Goal: Information Seeking & Learning: Learn about a topic

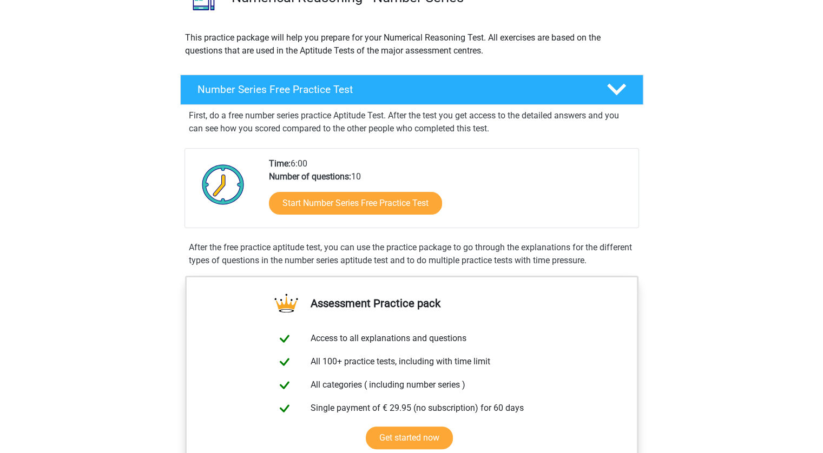
scroll to position [108, 0]
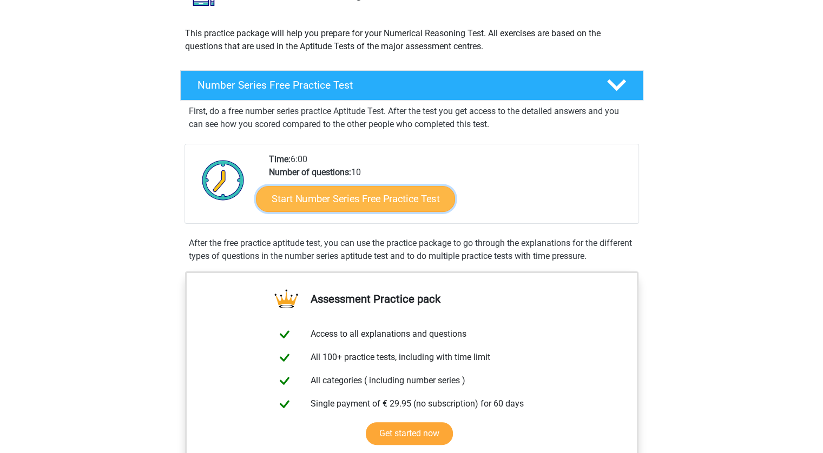
click at [362, 197] on link "Start Number Series Free Practice Test" at bounding box center [355, 199] width 199 height 26
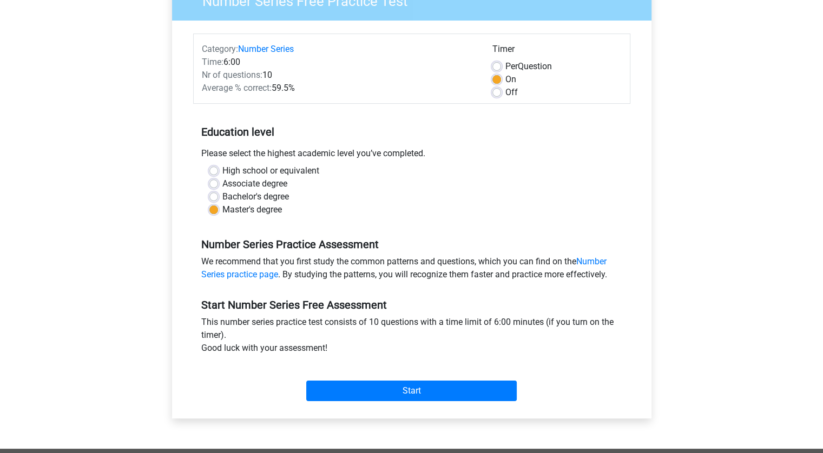
scroll to position [108, 0]
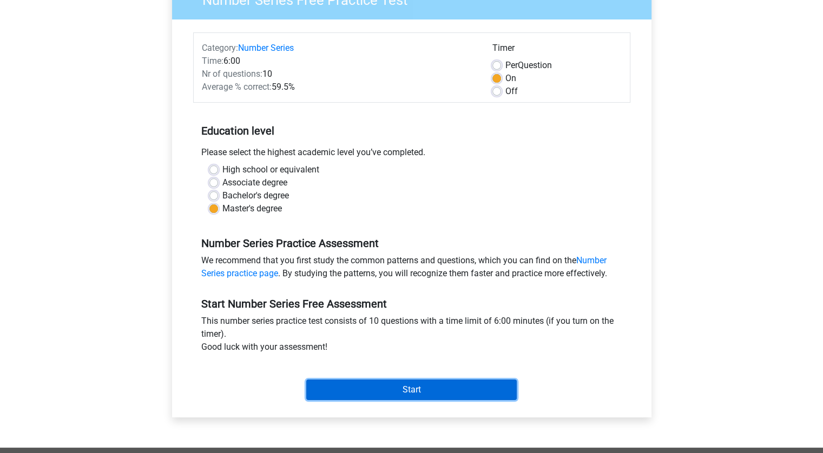
click at [432, 389] on input "Start" at bounding box center [411, 390] width 210 height 21
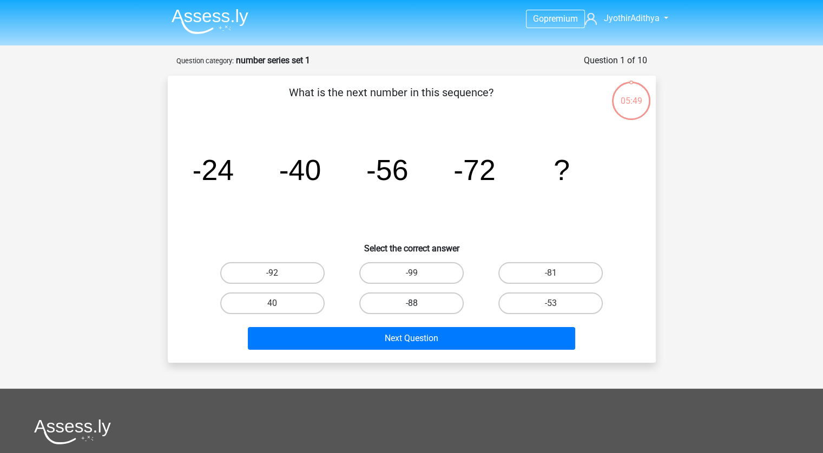
click at [438, 295] on label "-88" at bounding box center [411, 304] width 104 height 22
click at [418, 303] on input "-88" at bounding box center [414, 306] width 7 height 7
radio input "true"
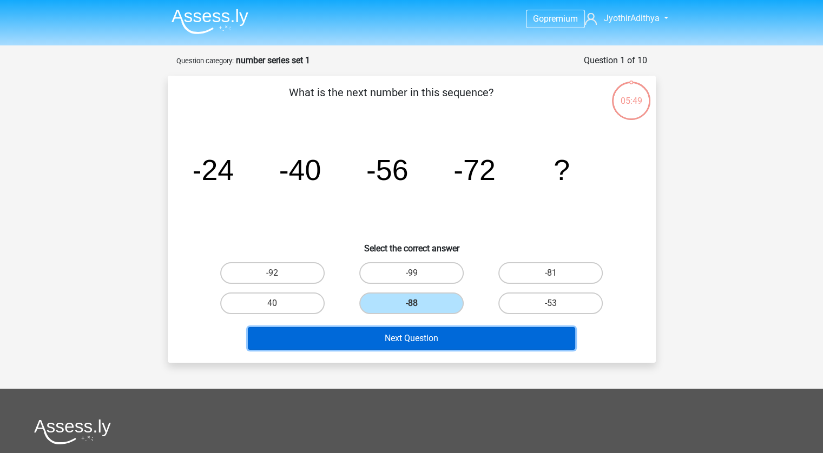
click at [453, 340] on button "Next Question" at bounding box center [411, 338] width 327 height 23
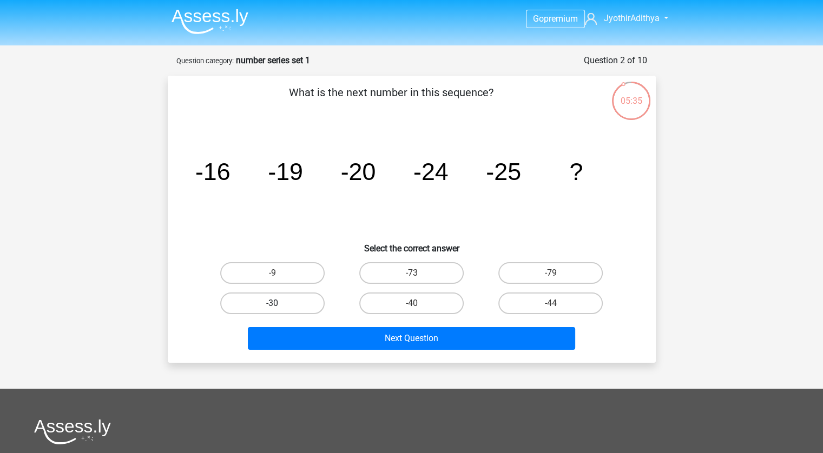
click at [287, 308] on label "-30" at bounding box center [272, 304] width 104 height 22
click at [279, 308] on input "-30" at bounding box center [275, 306] width 7 height 7
radio input "true"
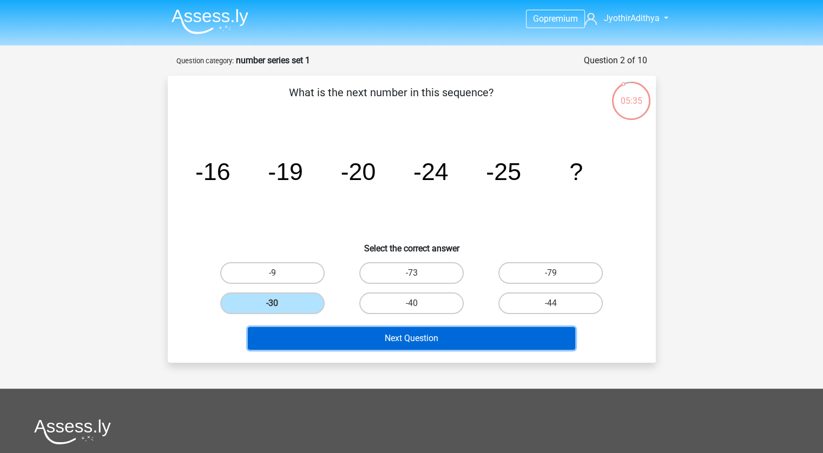
click at [346, 339] on button "Next Question" at bounding box center [411, 338] width 327 height 23
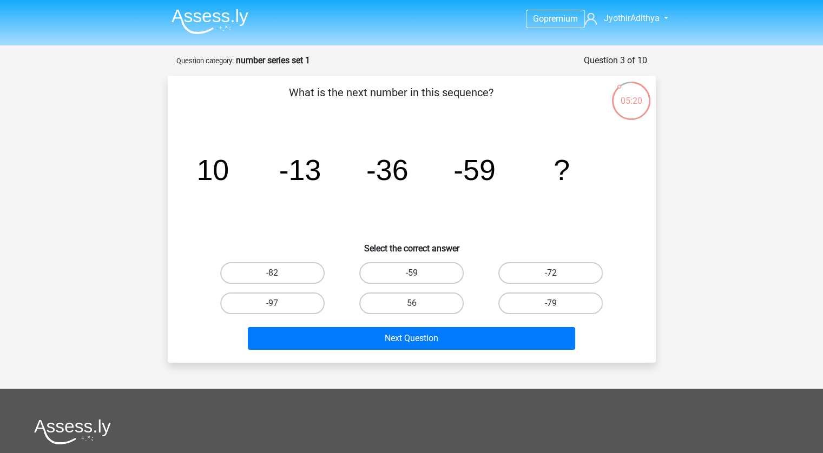
click at [277, 276] on input "-82" at bounding box center [275, 276] width 7 height 7
radio input "true"
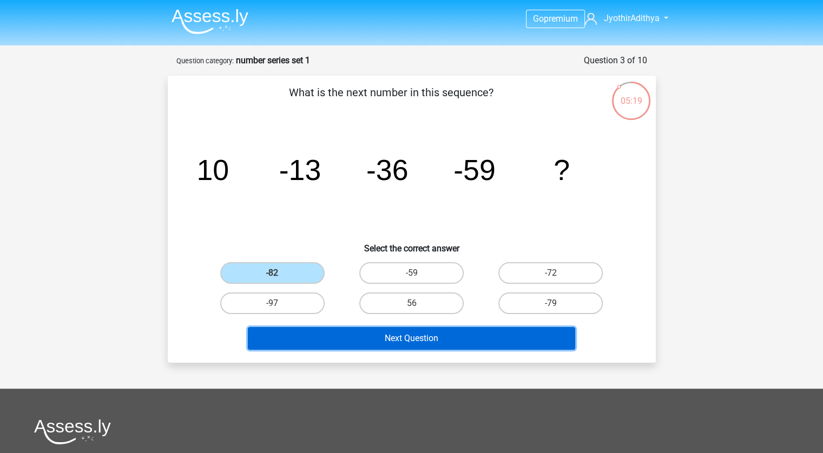
click at [402, 341] on button "Next Question" at bounding box center [411, 338] width 327 height 23
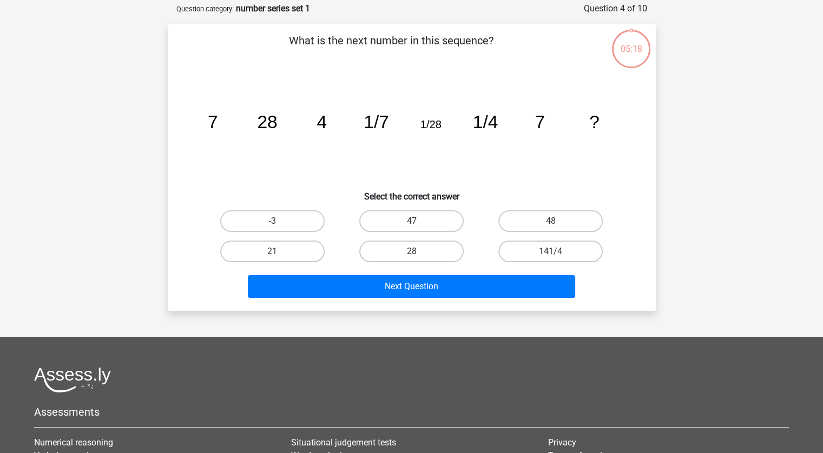
scroll to position [54, 0]
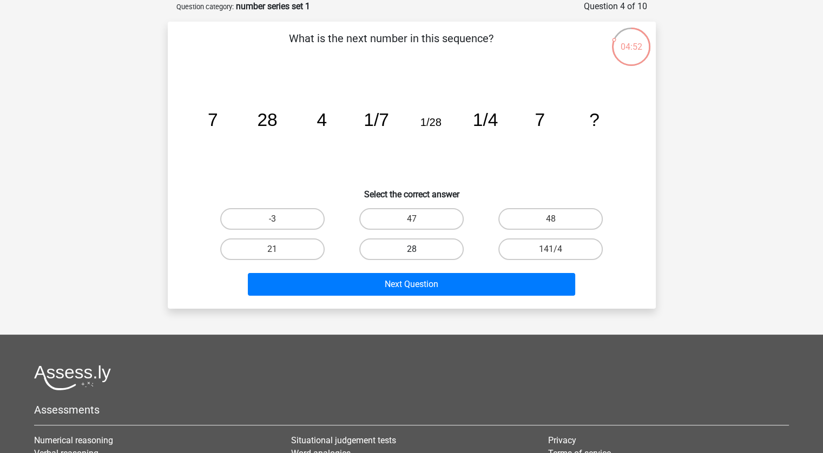
drag, startPoint x: 401, startPoint y: 237, endPoint x: 408, endPoint y: 247, distance: 12.5
click at [403, 241] on div "28" at bounding box center [411, 249] width 139 height 30
click at [408, 249] on label "28" at bounding box center [411, 250] width 104 height 22
click at [411, 249] on input "28" at bounding box center [414, 252] width 7 height 7
radio input "true"
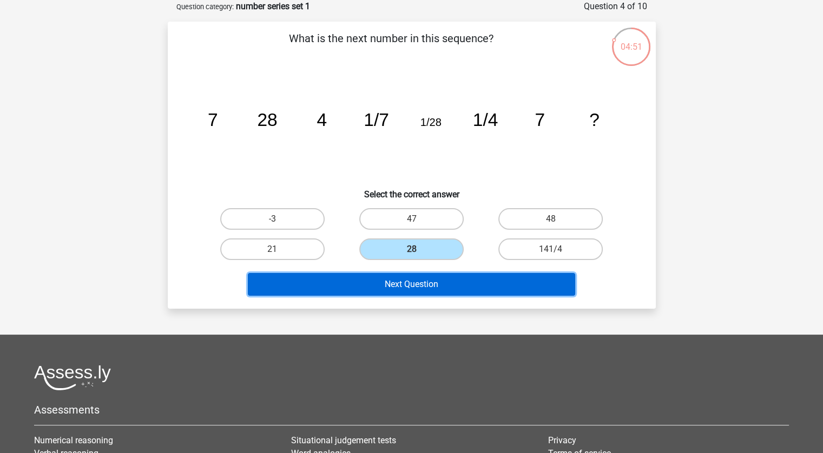
click at [448, 286] on button "Next Question" at bounding box center [411, 284] width 327 height 23
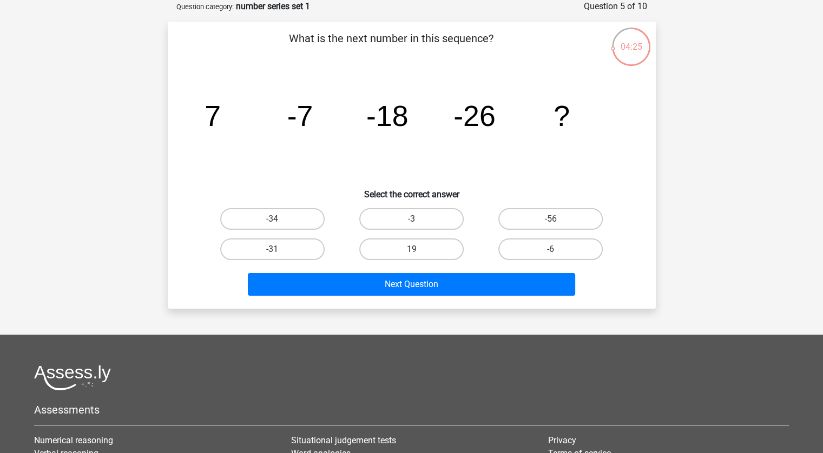
click at [277, 253] on input "-31" at bounding box center [275, 252] width 7 height 7
radio input "true"
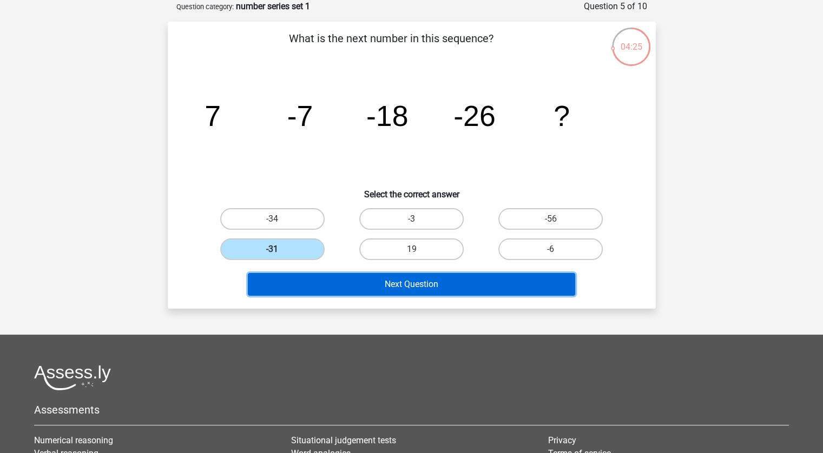
click at [443, 283] on button "Next Question" at bounding box center [411, 284] width 327 height 23
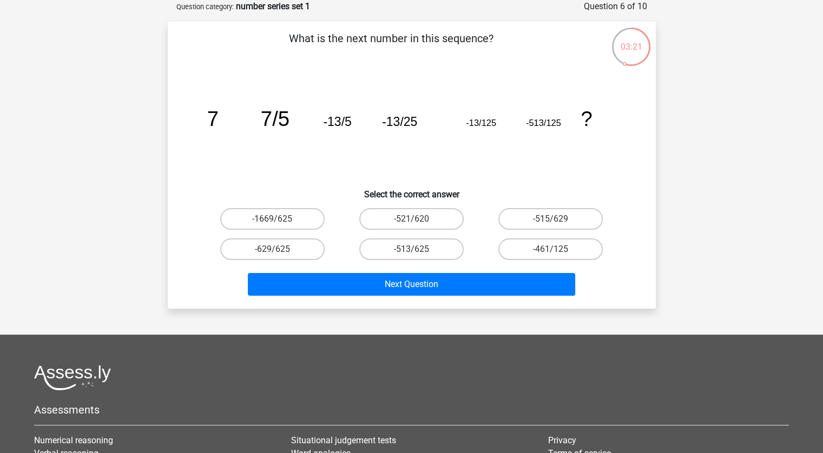
click at [415, 252] on input "-513/625" at bounding box center [414, 252] width 7 height 7
radio input "true"
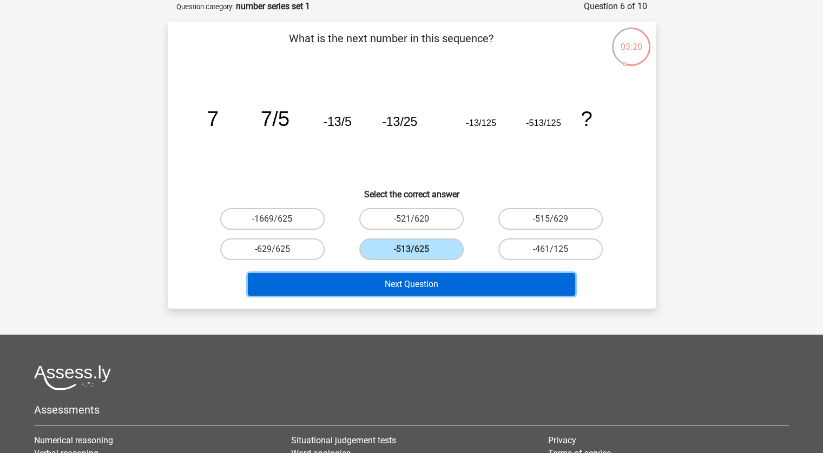
click at [438, 274] on button "Next Question" at bounding box center [411, 284] width 327 height 23
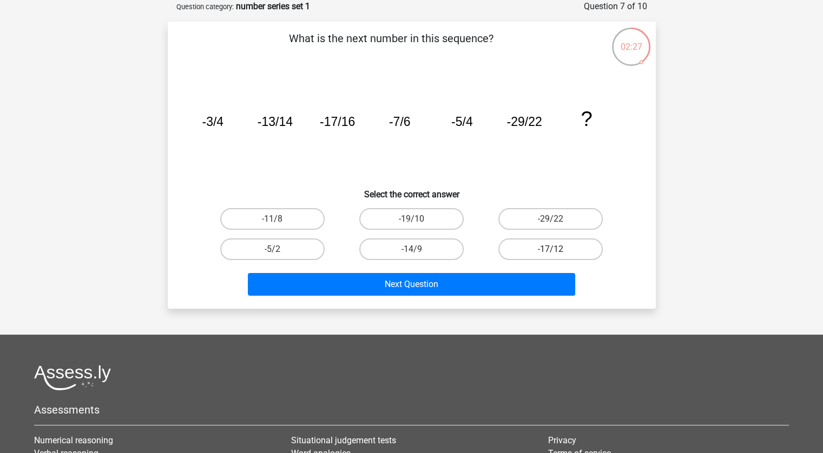
click at [560, 247] on label "-17/12" at bounding box center [550, 250] width 104 height 22
click at [558, 249] on input "-17/12" at bounding box center [554, 252] width 7 height 7
radio input "true"
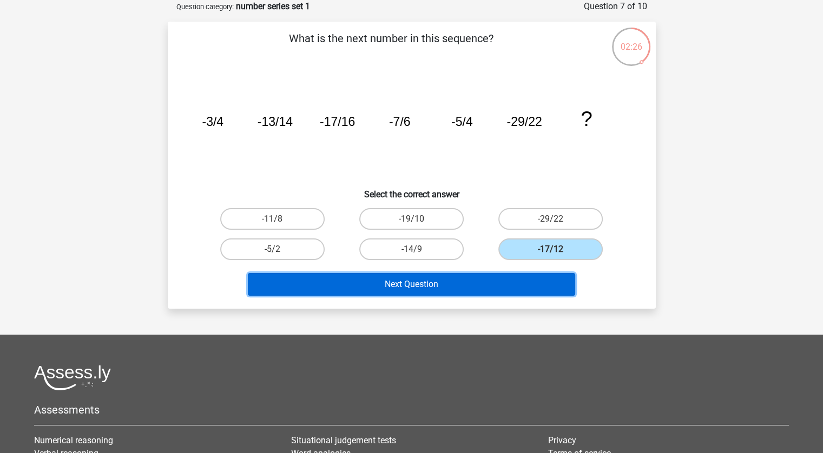
click at [523, 281] on button "Next Question" at bounding box center [411, 284] width 327 height 23
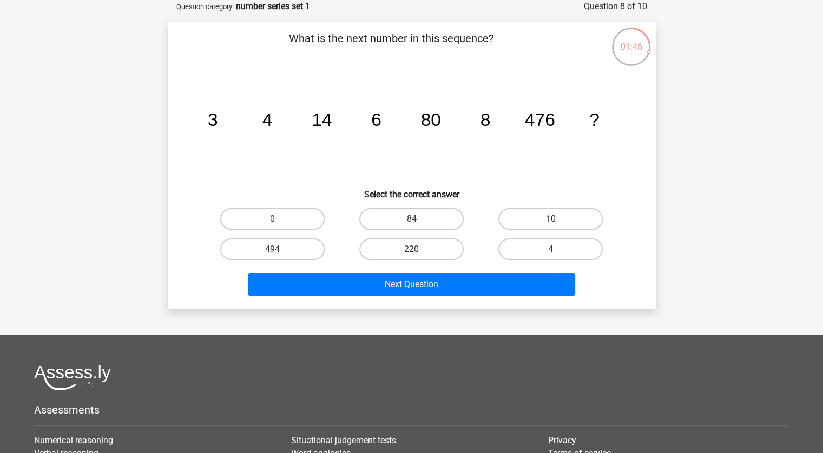
click at [527, 217] on label "10" at bounding box center [550, 219] width 104 height 22
click at [551, 219] on input "10" at bounding box center [554, 222] width 7 height 7
radio input "true"
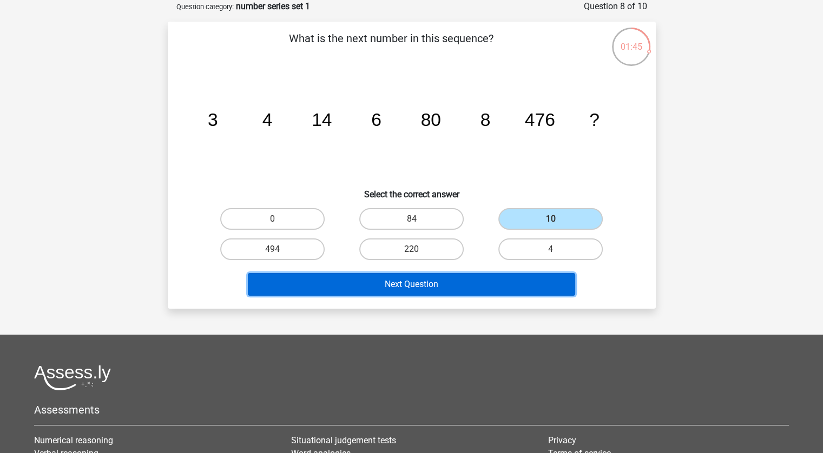
click at [494, 286] on button "Next Question" at bounding box center [411, 284] width 327 height 23
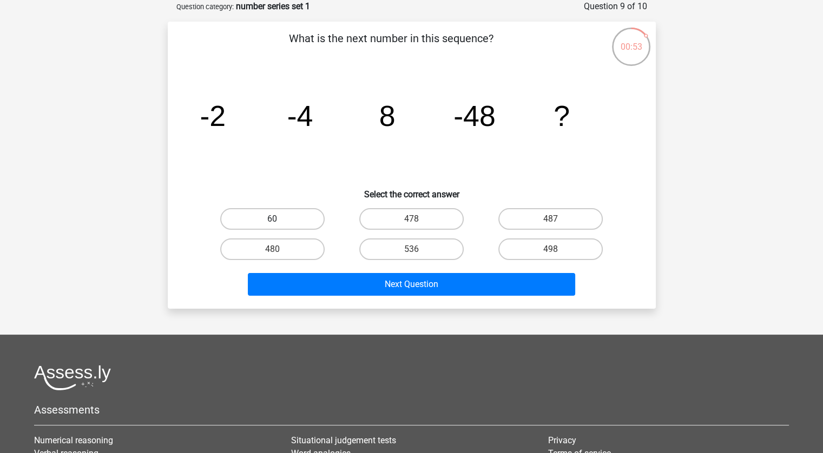
drag, startPoint x: 267, startPoint y: 217, endPoint x: 258, endPoint y: 217, distance: 8.7
click at [258, 217] on label "60" at bounding box center [272, 219] width 104 height 22
click at [272, 219] on input "60" at bounding box center [275, 222] width 7 height 7
radio input "true"
click at [450, 243] on label "536" at bounding box center [411, 250] width 104 height 22
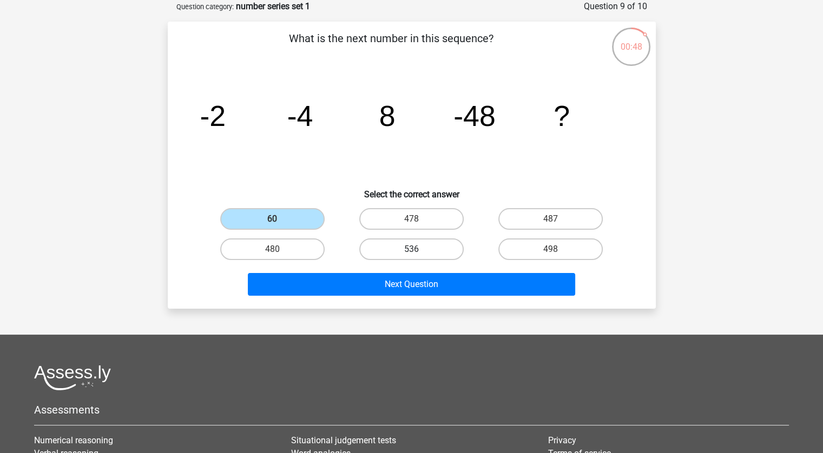
click at [418, 249] on input "536" at bounding box center [414, 252] width 7 height 7
radio input "true"
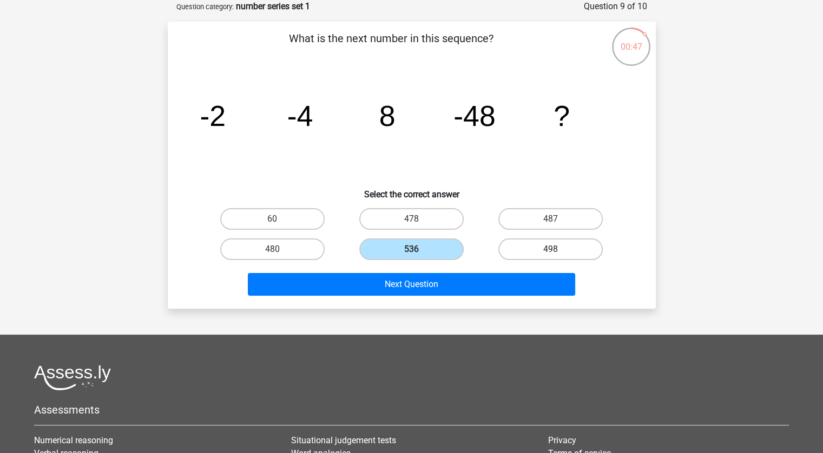
click at [534, 249] on label "498" at bounding box center [550, 250] width 104 height 22
click at [551, 249] on input "498" at bounding box center [554, 252] width 7 height 7
radio input "true"
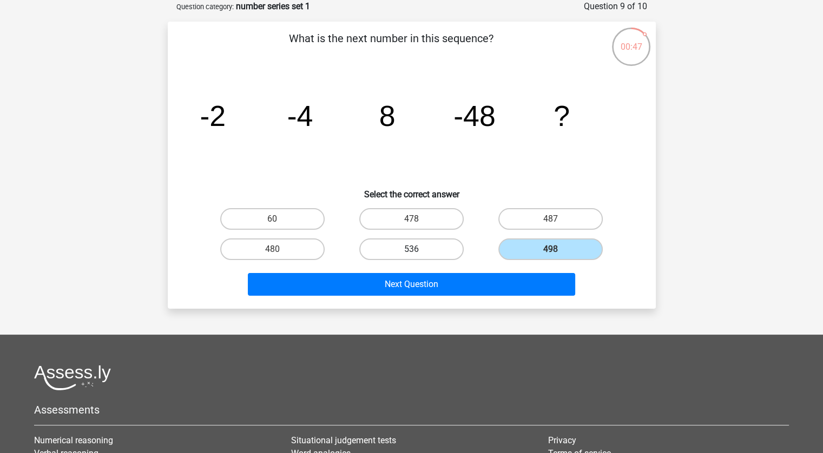
click at [441, 244] on label "536" at bounding box center [411, 250] width 104 height 22
click at [418, 249] on input "536" at bounding box center [414, 252] width 7 height 7
radio input "true"
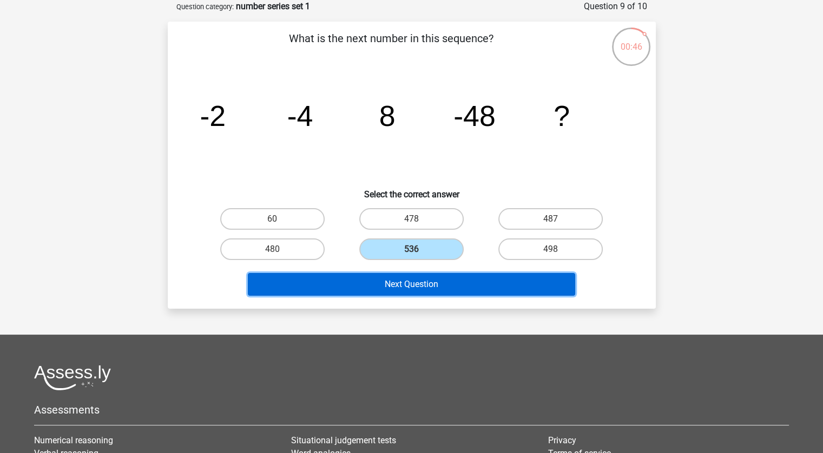
click at [466, 275] on button "Next Question" at bounding box center [411, 284] width 327 height 23
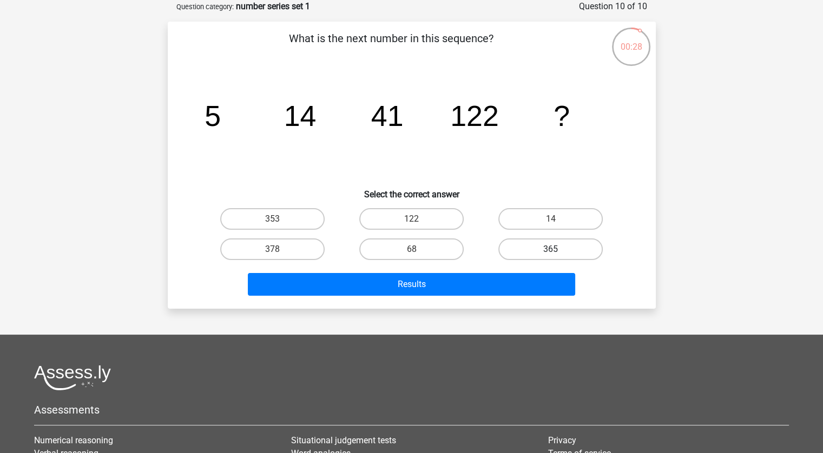
click at [528, 245] on label "365" at bounding box center [550, 250] width 104 height 22
click at [551, 249] on input "365" at bounding box center [554, 252] width 7 height 7
radio input "true"
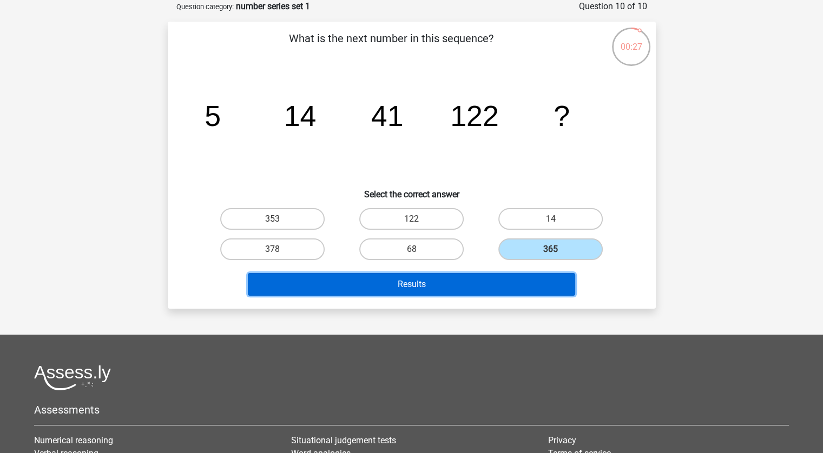
click at [528, 287] on button "Results" at bounding box center [411, 284] width 327 height 23
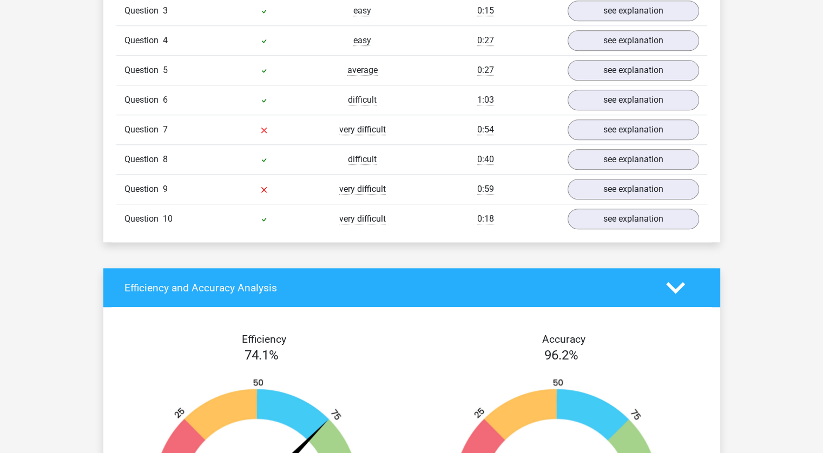
scroll to position [865, 0]
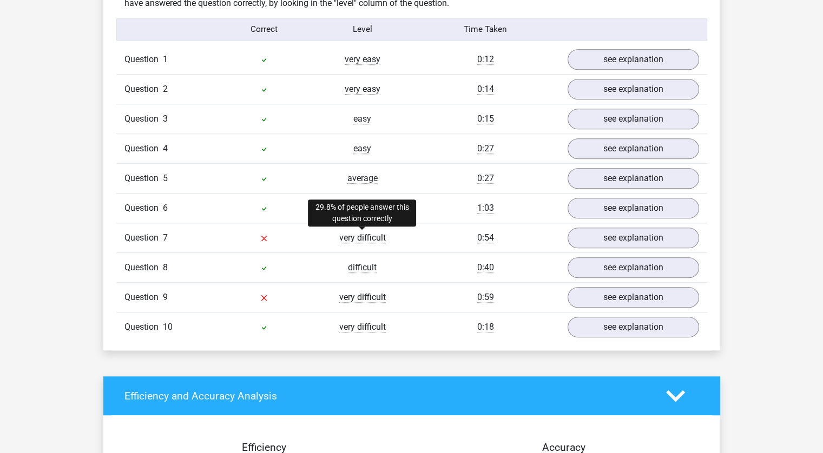
click at [368, 239] on span "very difficult" at bounding box center [362, 238] width 47 height 11
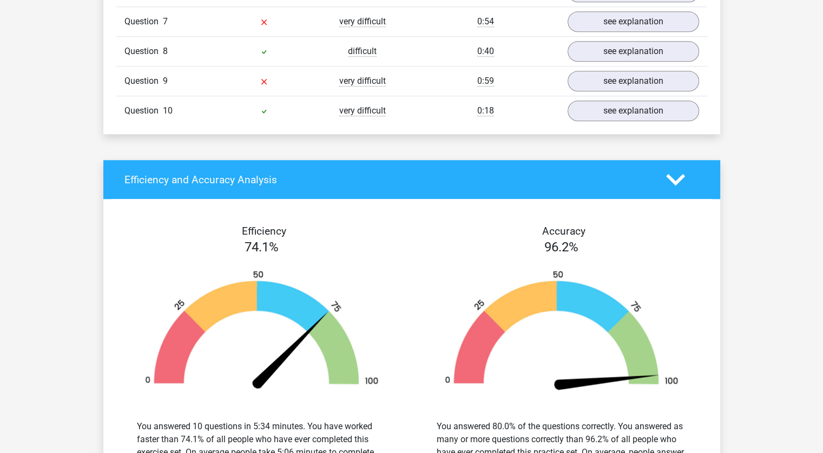
scroll to position [1190, 0]
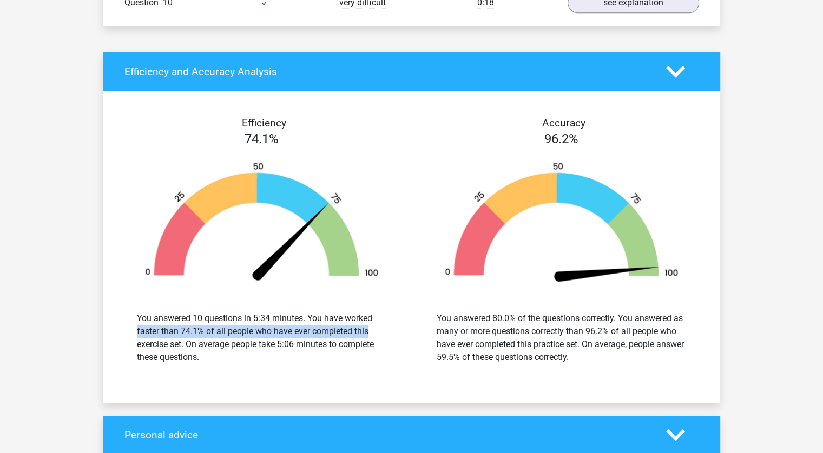
drag, startPoint x: 313, startPoint y: 316, endPoint x: 310, endPoint y: 329, distance: 13.3
click at [310, 329] on div "You answered 10 questions in 5:34 minutes. You have worked faster than 74.1% of…" at bounding box center [262, 338] width 250 height 52
click at [270, 336] on div "You answered 10 questions in 5:34 minutes. You have worked faster than 74.1% of…" at bounding box center [262, 338] width 250 height 52
click at [260, 340] on div "You answered 10 questions in 5:34 minutes. You have worked faster than 74.1% of…" at bounding box center [262, 338] width 250 height 52
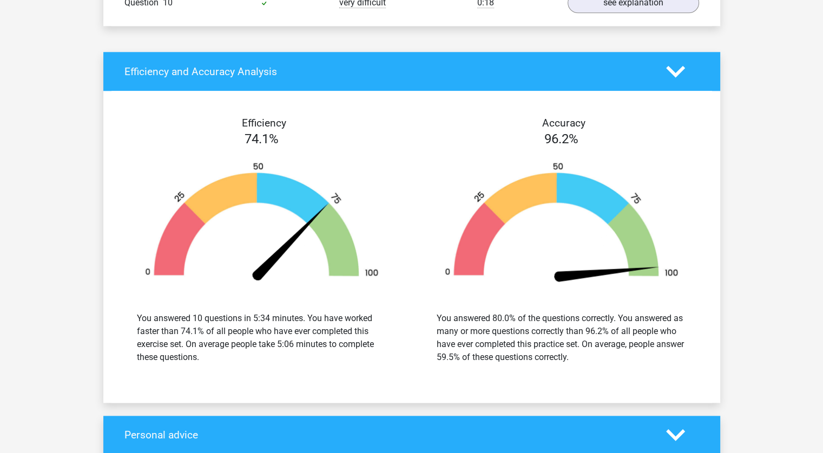
click at [260, 340] on div "You answered 10 questions in 5:34 minutes. You have worked faster than 74.1% of…" at bounding box center [262, 338] width 250 height 52
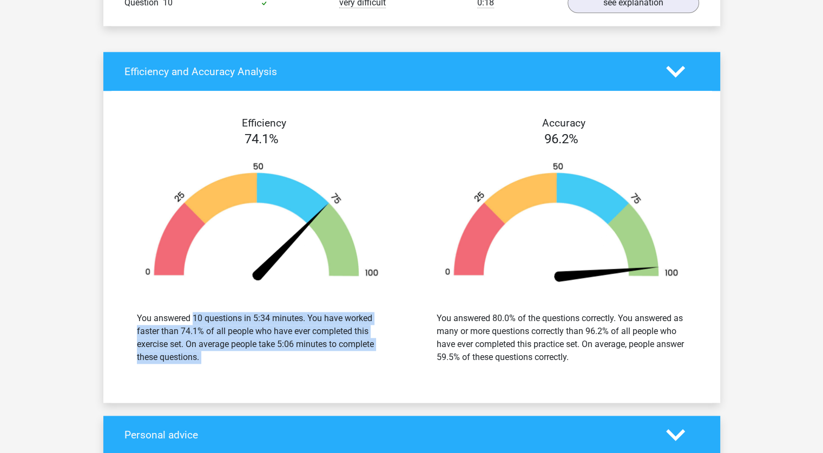
click at [260, 340] on div "You answered 10 questions in 5:34 minutes. You have worked faster than 74.1% of…" at bounding box center [262, 338] width 250 height 52
drag, startPoint x: 260, startPoint y: 340, endPoint x: 255, endPoint y: 349, distance: 10.7
click at [255, 349] on div "You answered 10 questions in 5:34 minutes. You have worked faster than 74.1% of…" at bounding box center [262, 338] width 250 height 52
click at [285, 345] on div "You answered 10 questions in 5:34 minutes. You have worked faster than 74.1% of…" at bounding box center [262, 338] width 250 height 52
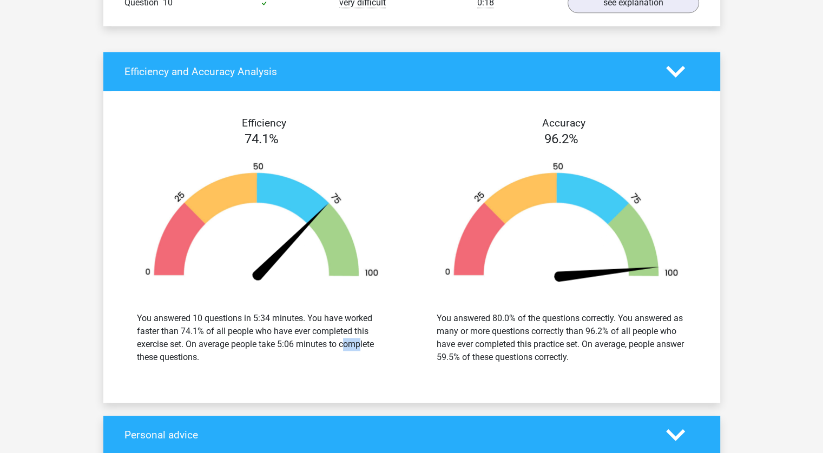
click at [285, 345] on div "You answered 10 questions in 5:34 minutes. You have worked faster than 74.1% of…" at bounding box center [262, 338] width 250 height 52
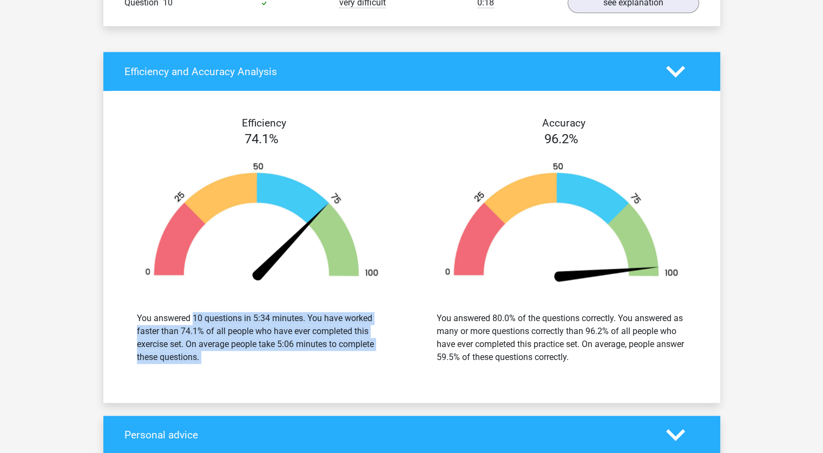
click at [285, 345] on div "You answered 10 questions in 5:34 minutes. You have worked faster than 74.1% of…" at bounding box center [262, 338] width 250 height 52
drag, startPoint x: 285, startPoint y: 345, endPoint x: 299, endPoint y: 345, distance: 13.5
click at [299, 345] on div "You answered 10 questions in 5:34 minutes. You have worked faster than 74.1% of…" at bounding box center [262, 338] width 250 height 52
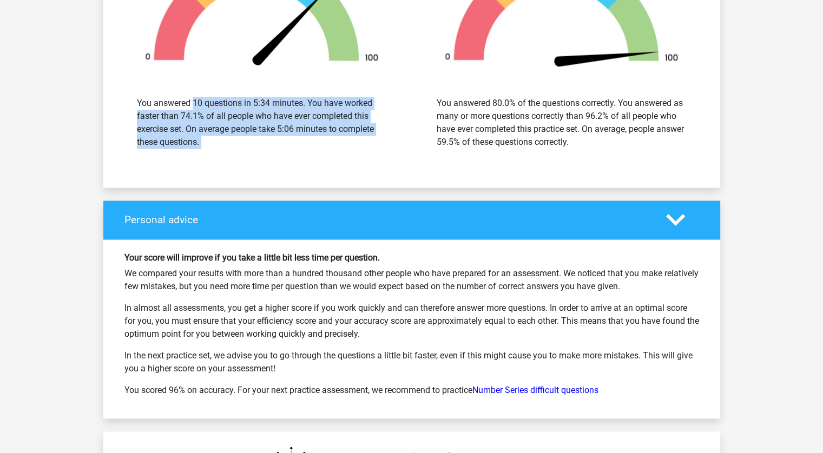
scroll to position [1298, 0]
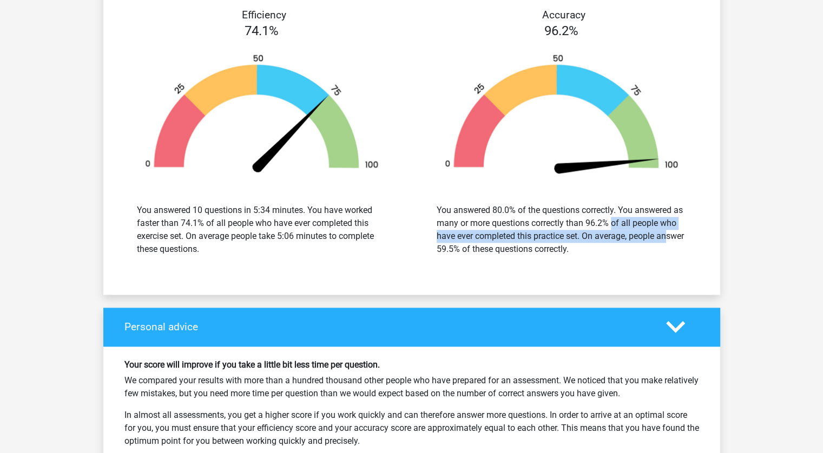
drag, startPoint x: 610, startPoint y: 221, endPoint x: 610, endPoint y: 231, distance: 10.3
click at [610, 231] on div "You answered 80.0% of the questions correctly. You answered as many or more que…" at bounding box center [561, 230] width 250 height 52
click at [580, 236] on div "You answered 80.0% of the questions correctly. You answered as many or more que…" at bounding box center [561, 230] width 250 height 52
drag, startPoint x: 590, startPoint y: 233, endPoint x: 590, endPoint y: 259, distance: 26.0
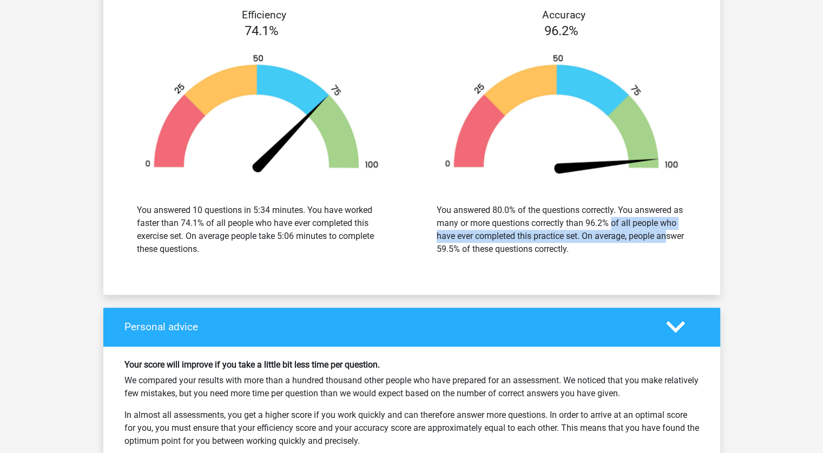
click at [590, 259] on div "You answered 80.0% of the questions correctly. You answered as many or more que…" at bounding box center [561, 230] width 283 height 78
drag, startPoint x: 597, startPoint y: 252, endPoint x: 587, endPoint y: 235, distance: 19.4
click at [587, 235] on div "You answered 80.0% of the questions correctly. You answered as many or more que…" at bounding box center [561, 230] width 250 height 52
click at [587, 234] on div "You answered 80.0% of the questions correctly. You answered as many or more que…" at bounding box center [561, 230] width 250 height 52
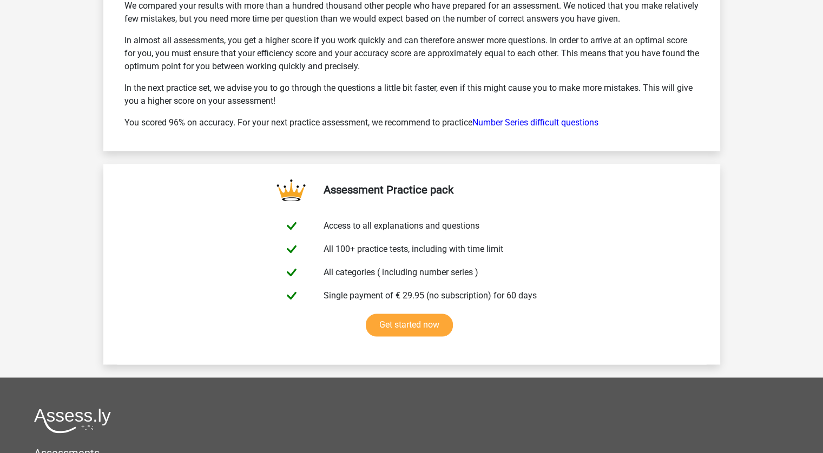
scroll to position [1514, 0]
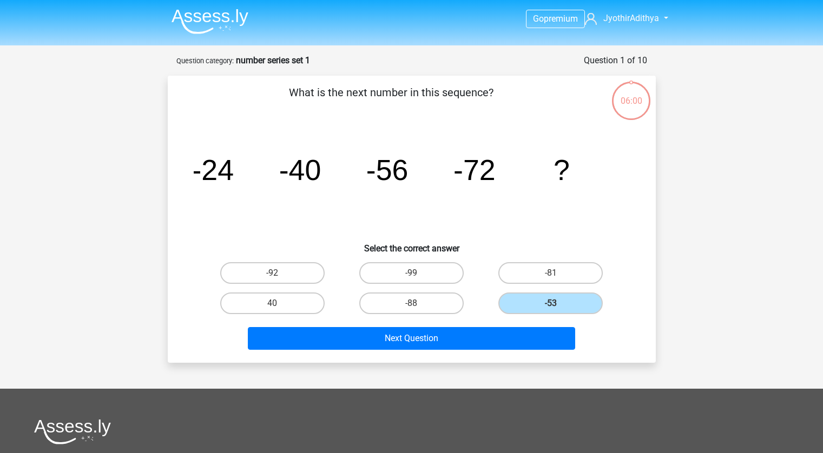
scroll to position [54, 0]
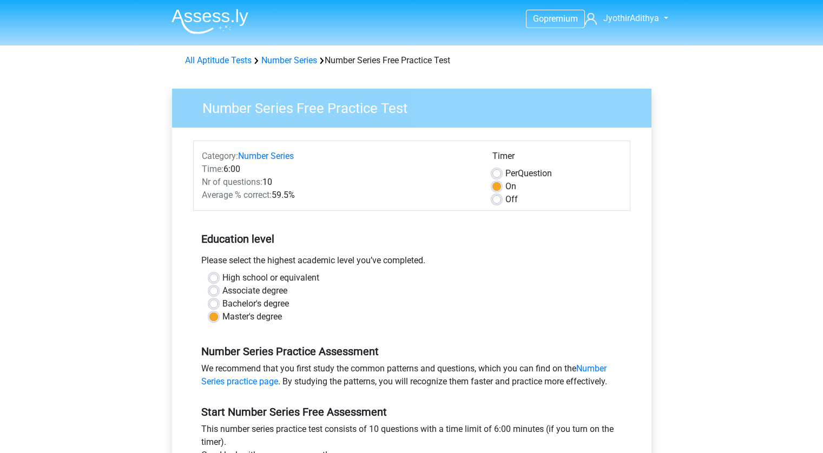
scroll to position [108, 0]
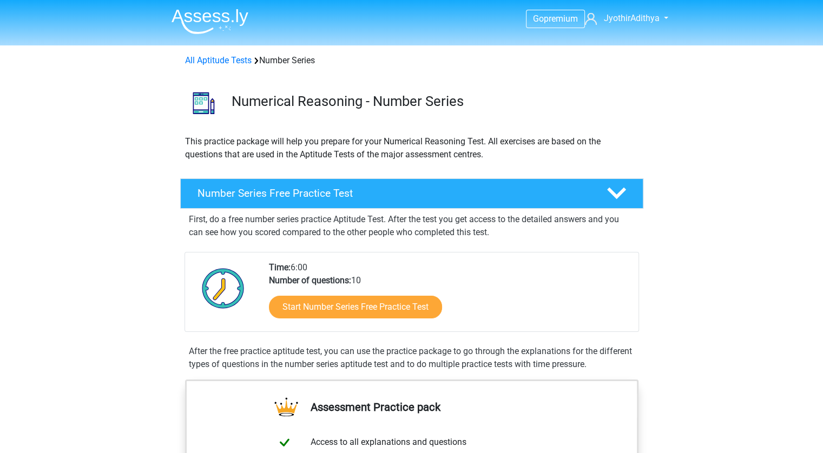
click at [235, 50] on div "All Aptitude Tests Number Series" at bounding box center [412, 58] width 514 height 17
click at [231, 57] on link "All Aptitude Tests" at bounding box center [218, 60] width 67 height 10
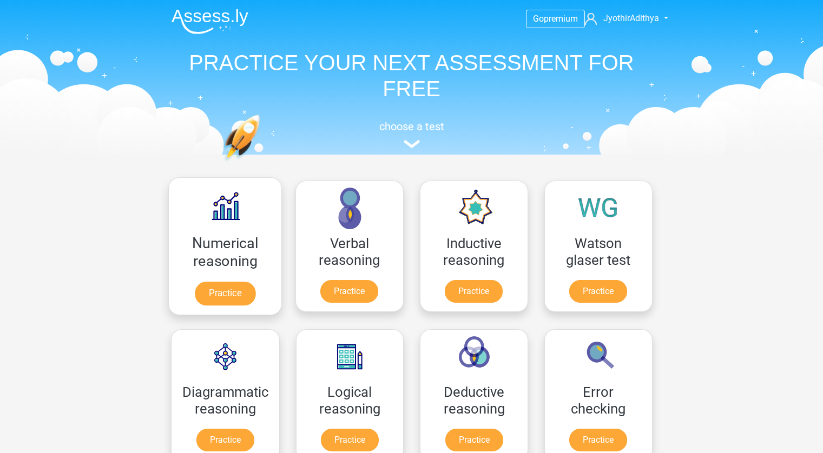
scroll to position [172, 0]
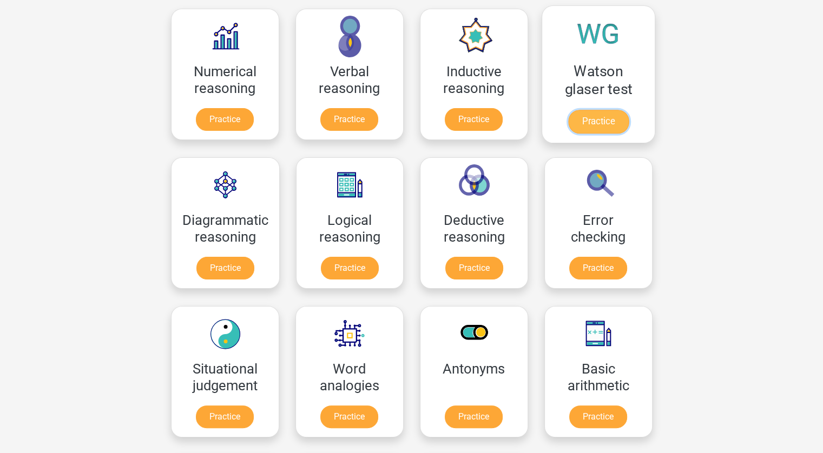
click at [597, 125] on link "Practice" at bounding box center [597, 122] width 61 height 24
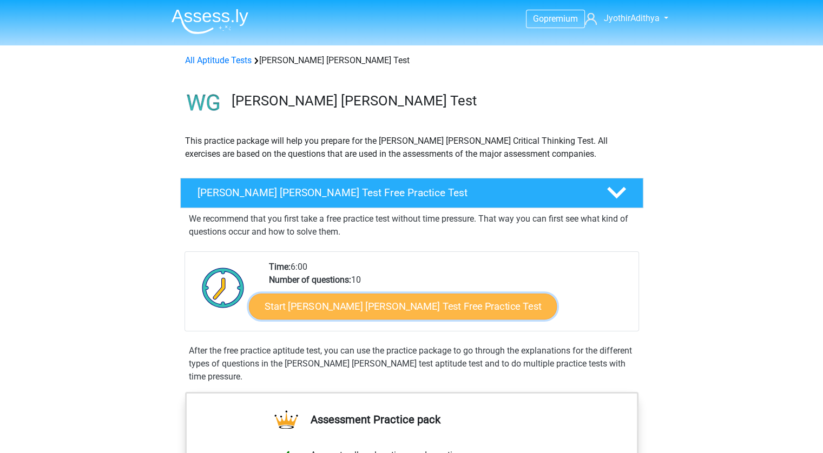
click at [361, 300] on link "Start [PERSON_NAME] [PERSON_NAME] Test Free Practice Test" at bounding box center [403, 307] width 308 height 26
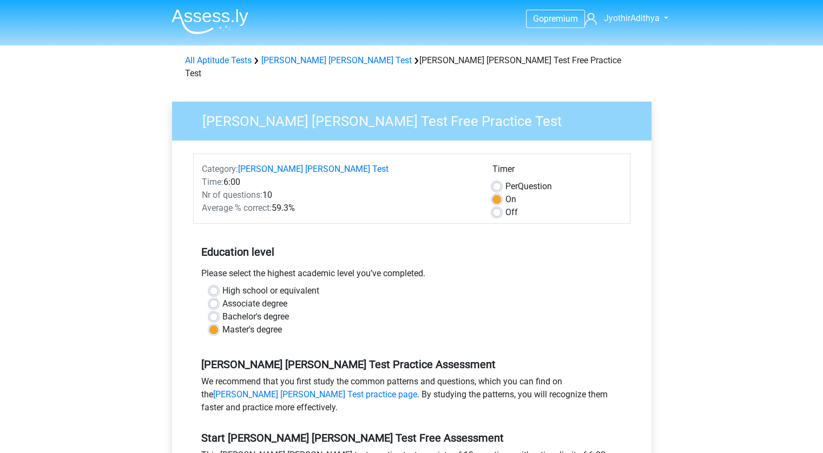
scroll to position [401, 0]
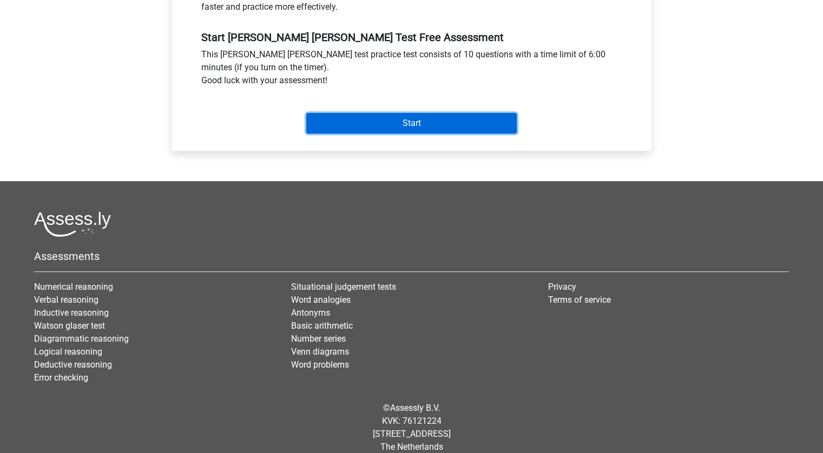
click at [420, 113] on input "Start" at bounding box center [411, 123] width 210 height 21
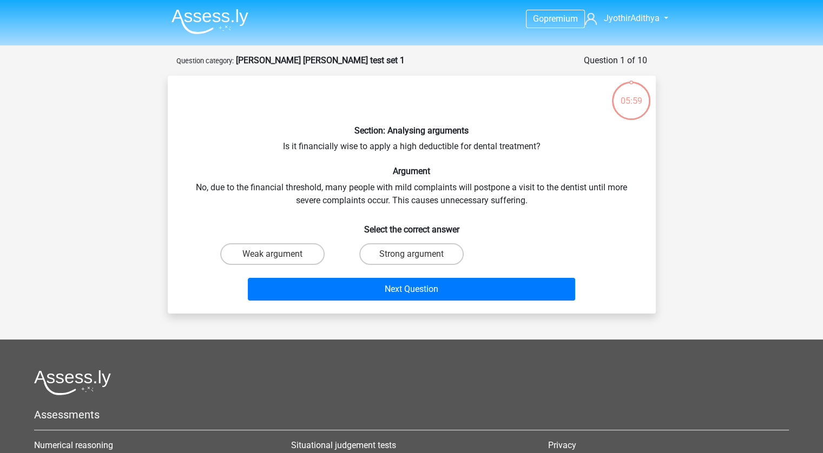
click at [383, 136] on div "Section: Analysing arguments Is it financially wise to apply a high deductible …" at bounding box center [411, 194] width 479 height 221
click at [287, 150] on div "Section: Analysing arguments Is it financially wise to apply a high deductible …" at bounding box center [411, 194] width 479 height 221
click at [400, 256] on label "Strong argument" at bounding box center [411, 254] width 104 height 22
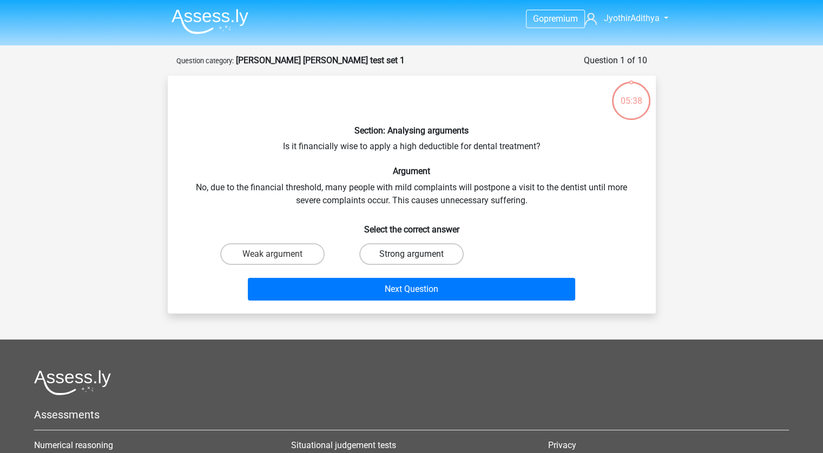
click at [411, 256] on input "Strong argument" at bounding box center [414, 257] width 7 height 7
radio input "true"
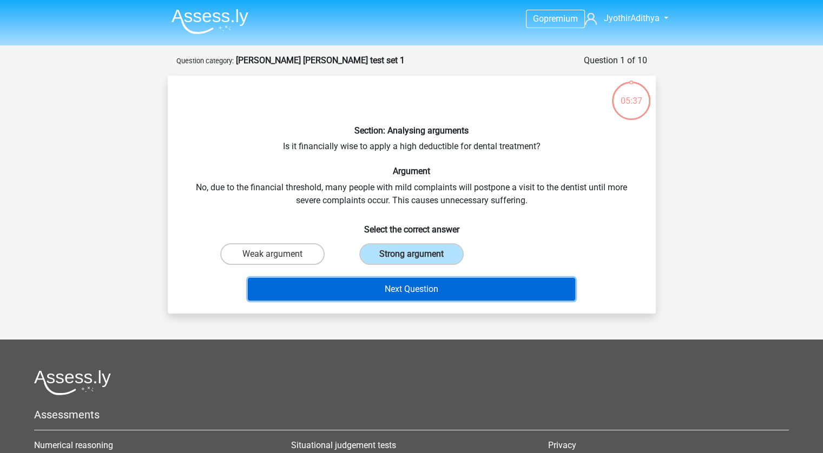
click at [418, 294] on button "Next Question" at bounding box center [411, 289] width 327 height 23
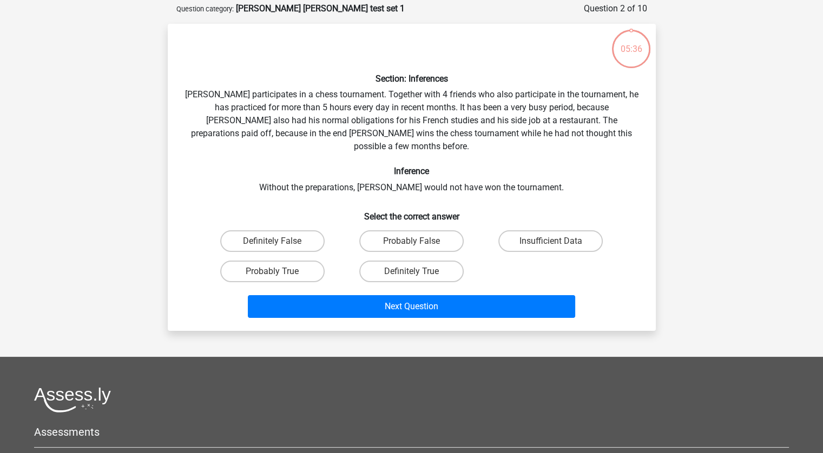
scroll to position [54, 0]
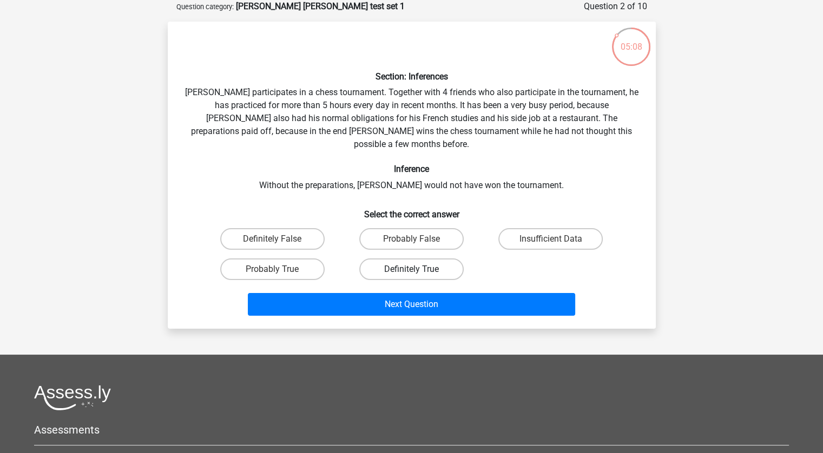
click at [384, 259] on label "Definitely True" at bounding box center [411, 270] width 104 height 22
click at [411, 269] on input "Definitely True" at bounding box center [414, 272] width 7 height 7
radio input "true"
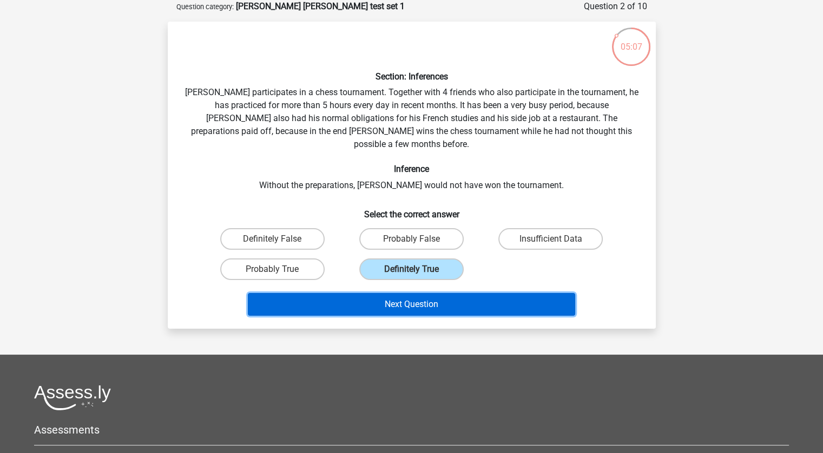
click at [452, 295] on button "Next Question" at bounding box center [411, 304] width 327 height 23
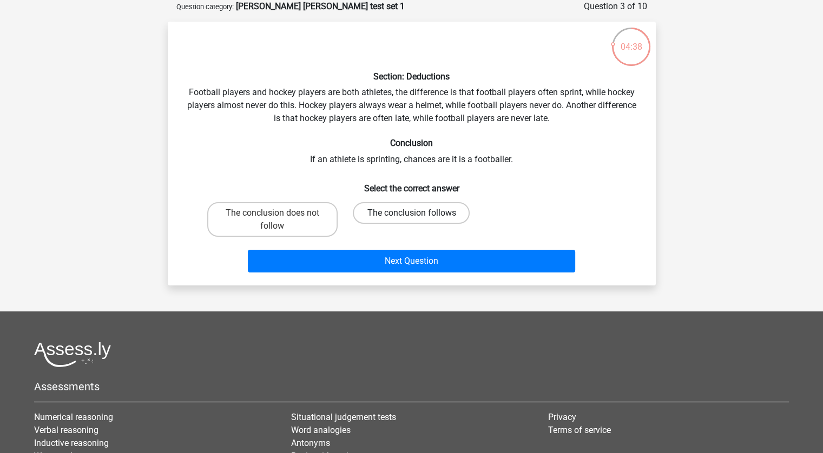
click at [389, 214] on label "The conclusion follows" at bounding box center [411, 213] width 117 height 22
click at [411, 214] on input "The conclusion follows" at bounding box center [414, 216] width 7 height 7
radio input "true"
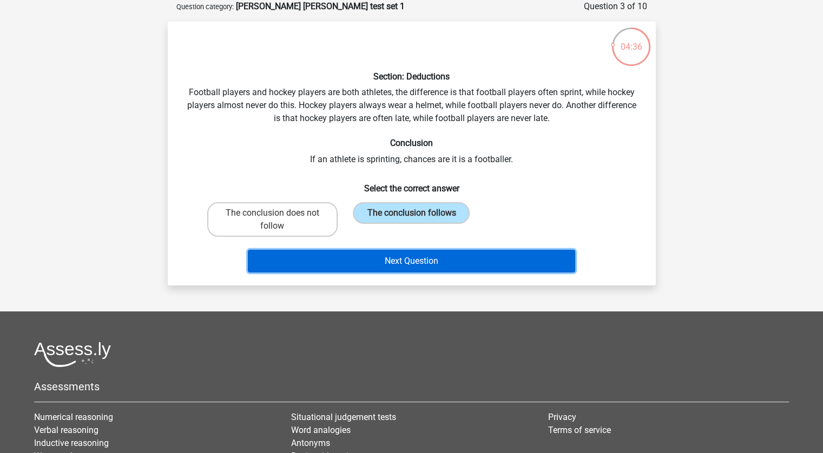
click at [460, 258] on button "Next Question" at bounding box center [411, 261] width 327 height 23
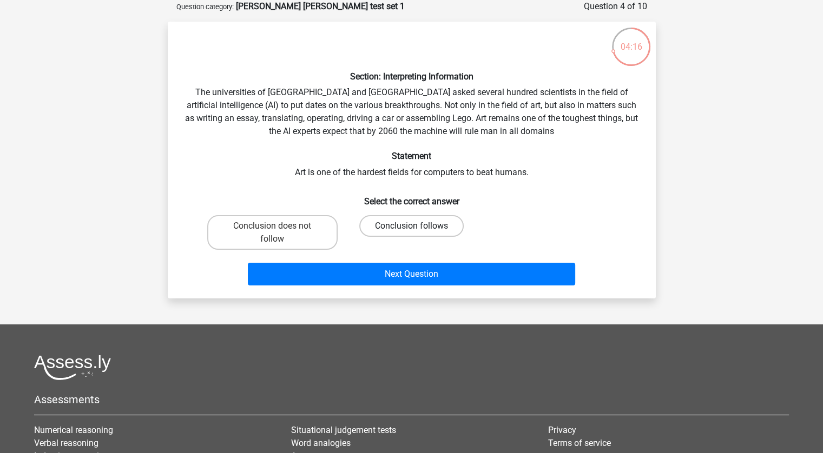
click at [426, 227] on label "Conclusion follows" at bounding box center [411, 226] width 104 height 22
click at [418, 227] on input "Conclusion follows" at bounding box center [414, 229] width 7 height 7
radio input "true"
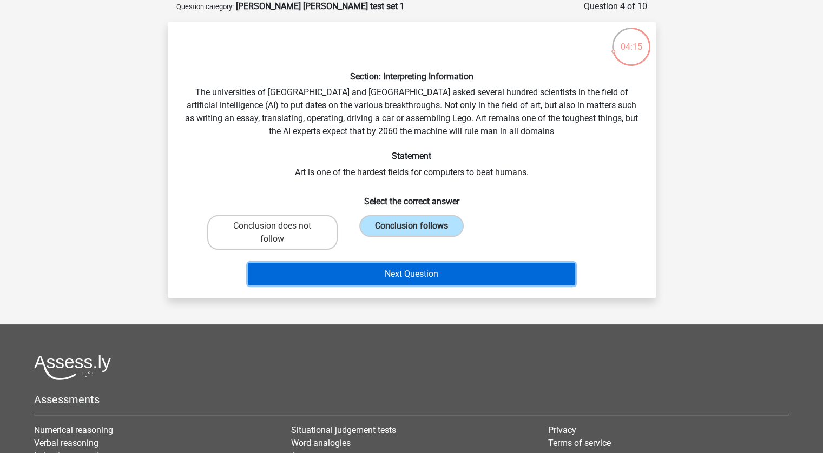
click at [427, 271] on button "Next Question" at bounding box center [411, 274] width 327 height 23
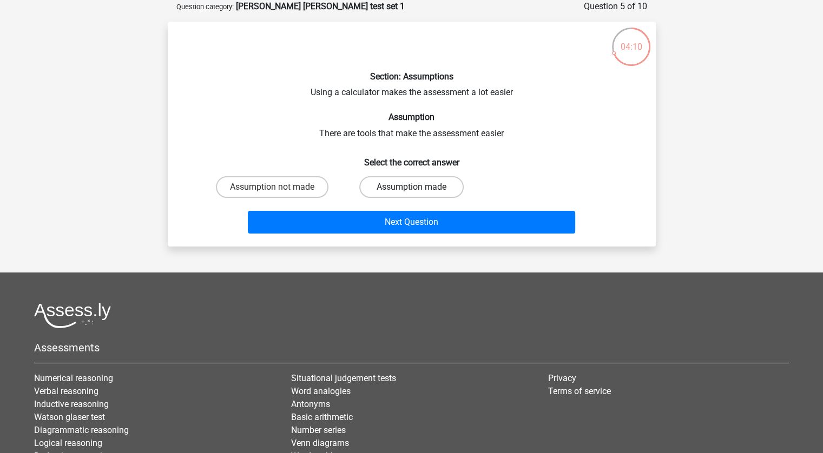
click at [427, 191] on label "Assumption made" at bounding box center [411, 187] width 104 height 22
click at [418, 191] on input "Assumption made" at bounding box center [414, 190] width 7 height 7
radio input "true"
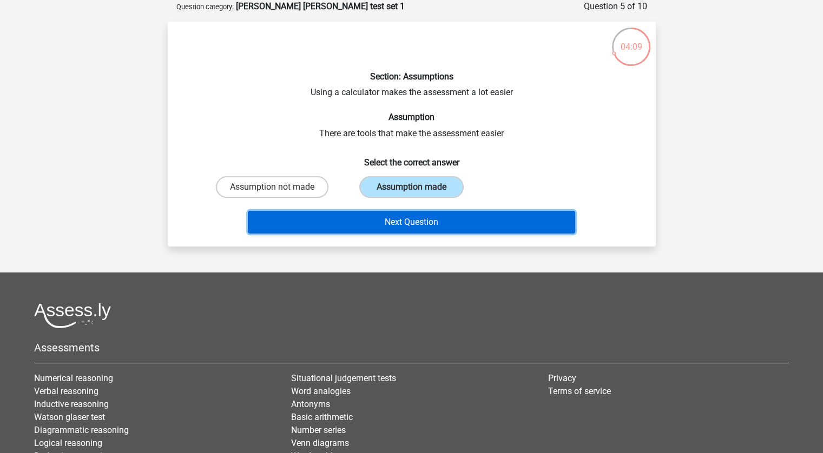
click at [426, 217] on button "Next Question" at bounding box center [411, 222] width 327 height 23
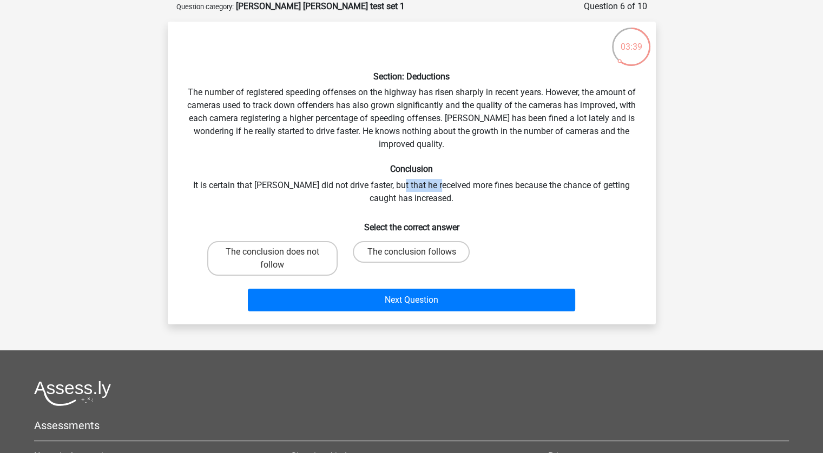
drag, startPoint x: 425, startPoint y: 190, endPoint x: 387, endPoint y: 185, distance: 37.7
click at [387, 185] on div "Section: Deductions The number of registered speeding offenses on the highway h…" at bounding box center [411, 173] width 479 height 286
click at [387, 184] on div "Section: Deductions The number of registered speeding offenses on the highway h…" at bounding box center [411, 173] width 479 height 286
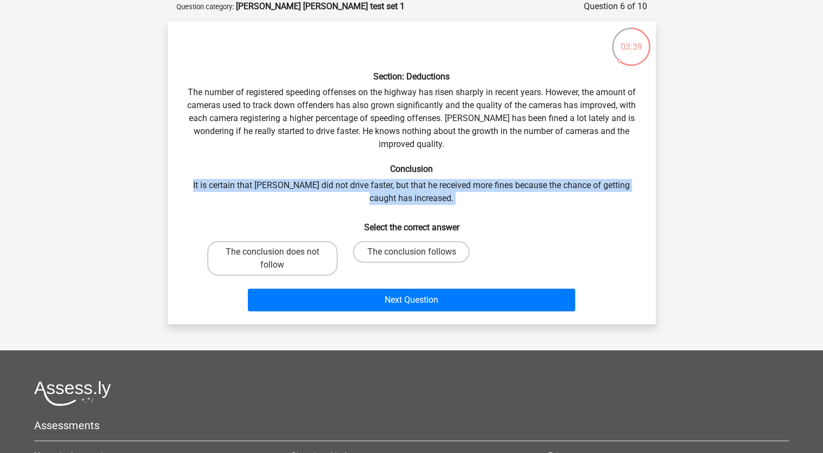
click at [387, 184] on div "Section: Deductions The number of registered speeding offenses on the highway h…" at bounding box center [411, 173] width 479 height 286
drag, startPoint x: 387, startPoint y: 184, endPoint x: 387, endPoint y: 193, distance: 8.7
click at [387, 193] on div "Section: Deductions The number of registered speeding offenses on the highway h…" at bounding box center [411, 173] width 479 height 286
click at [407, 256] on label "The conclusion follows" at bounding box center [411, 252] width 117 height 22
click at [411, 256] on input "The conclusion follows" at bounding box center [414, 255] width 7 height 7
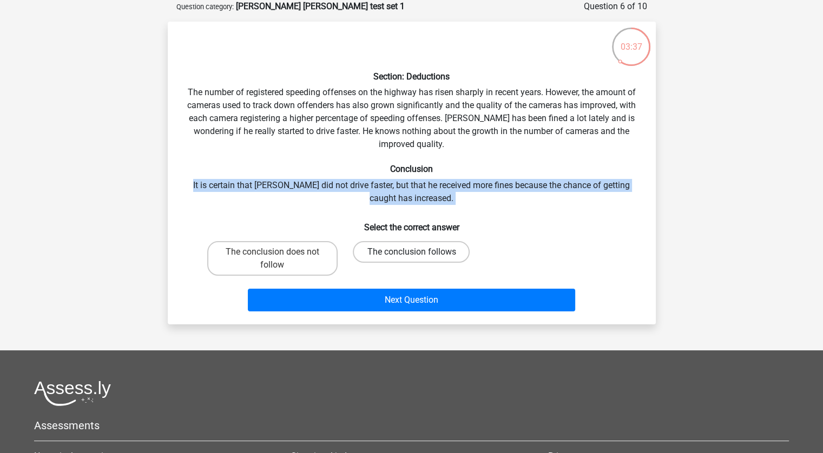
radio input "true"
click at [346, 197] on div "Section: Deductions The number of registered speeding offenses on the highway h…" at bounding box center [411, 173] width 479 height 286
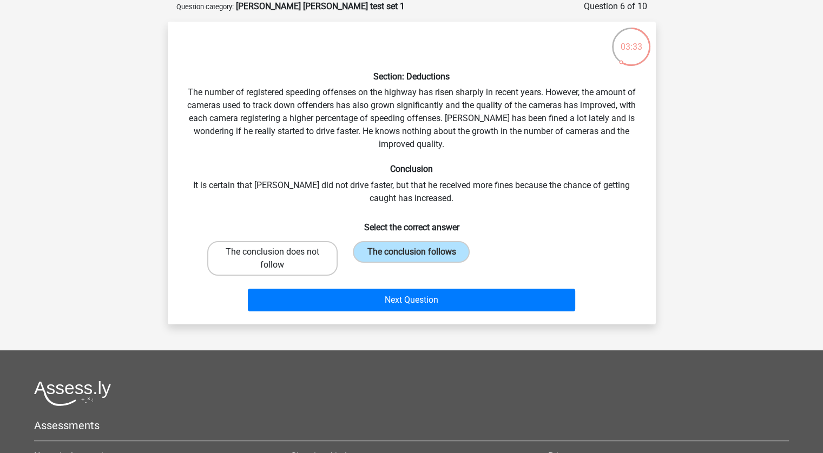
click at [275, 250] on label "The conclusion does not follow" at bounding box center [272, 258] width 130 height 35
click at [275, 252] on input "The conclusion does not follow" at bounding box center [275, 255] width 7 height 7
radio input "true"
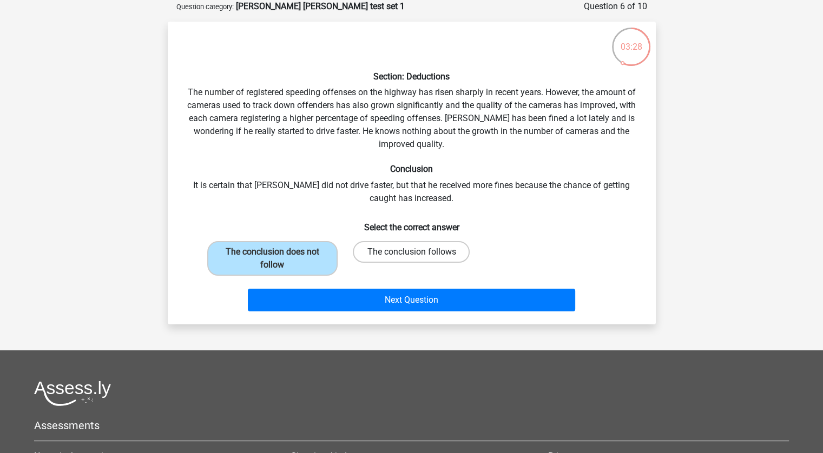
click at [403, 250] on label "The conclusion follows" at bounding box center [411, 252] width 117 height 22
click at [411, 252] on input "The conclusion follows" at bounding box center [414, 255] width 7 height 7
radio input "true"
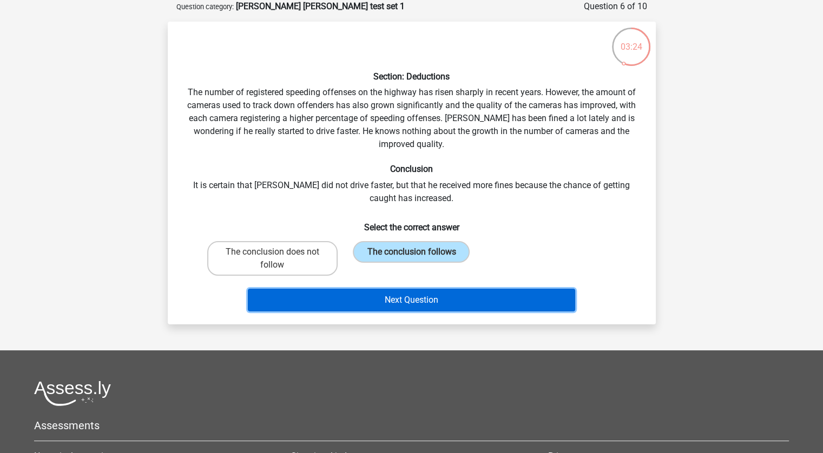
click at [410, 297] on button "Next Question" at bounding box center [411, 300] width 327 height 23
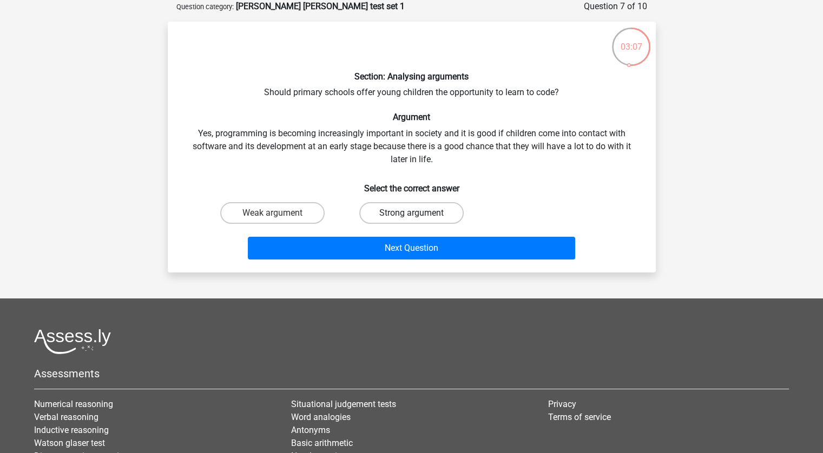
click at [407, 213] on label "Strong argument" at bounding box center [411, 213] width 104 height 22
click at [411, 213] on input "Strong argument" at bounding box center [414, 216] width 7 height 7
radio input "true"
click at [296, 210] on label "Weak argument" at bounding box center [272, 213] width 104 height 22
click at [279, 213] on input "Weak argument" at bounding box center [275, 216] width 7 height 7
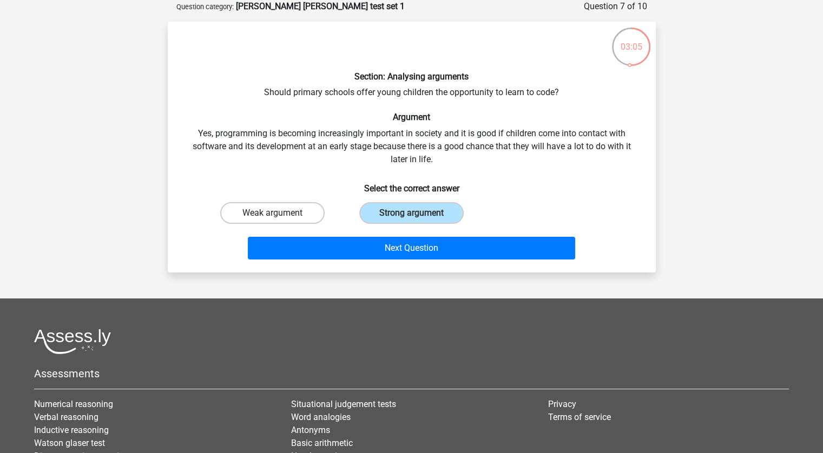
radio input "true"
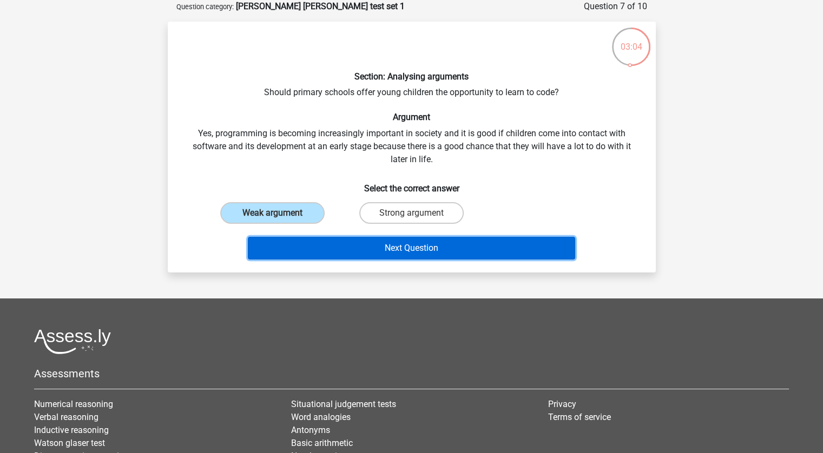
click at [365, 244] on button "Next Question" at bounding box center [411, 248] width 327 height 23
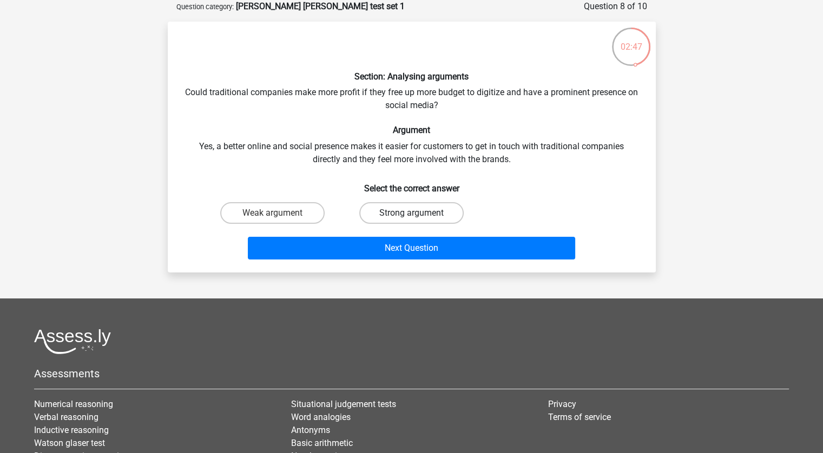
click at [399, 218] on label "Strong argument" at bounding box center [411, 213] width 104 height 22
click at [411, 218] on input "Strong argument" at bounding box center [414, 216] width 7 height 7
radio input "true"
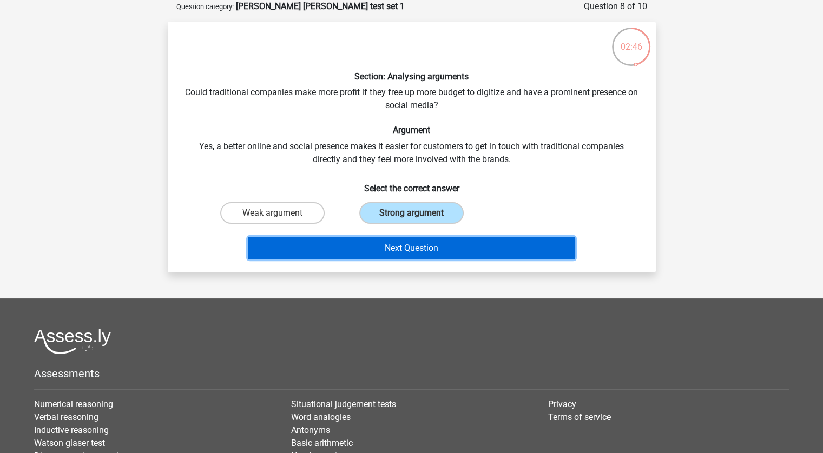
click at [425, 241] on button "Next Question" at bounding box center [411, 248] width 327 height 23
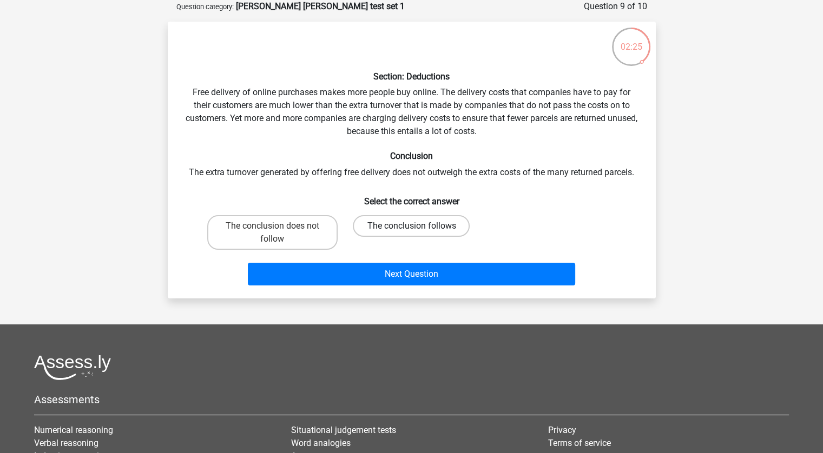
click at [422, 220] on label "The conclusion follows" at bounding box center [411, 226] width 117 height 22
click at [418, 226] on input "The conclusion follows" at bounding box center [414, 229] width 7 height 7
radio input "true"
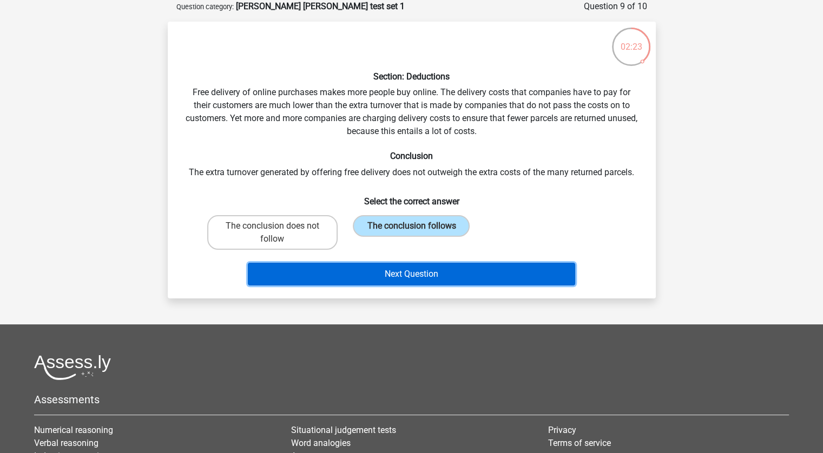
click at [403, 268] on button "Next Question" at bounding box center [411, 274] width 327 height 23
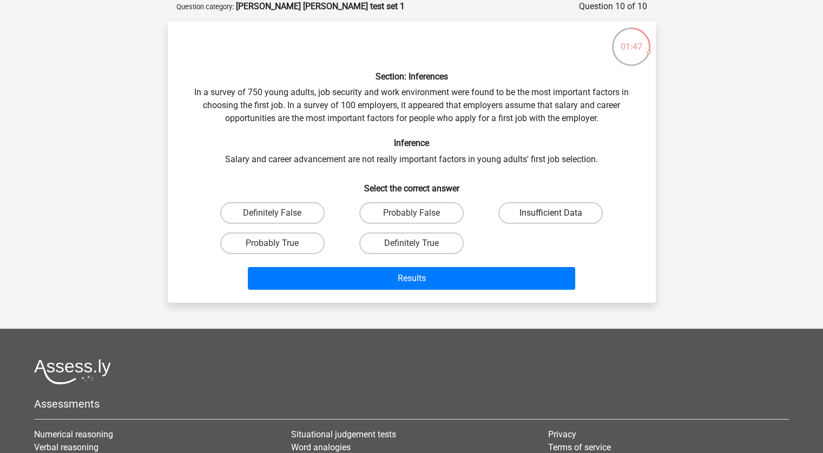
click at [561, 221] on label "Insufficient Data" at bounding box center [550, 213] width 104 height 22
click at [558, 220] on input "Insufficient Data" at bounding box center [554, 216] width 7 height 7
radio input "true"
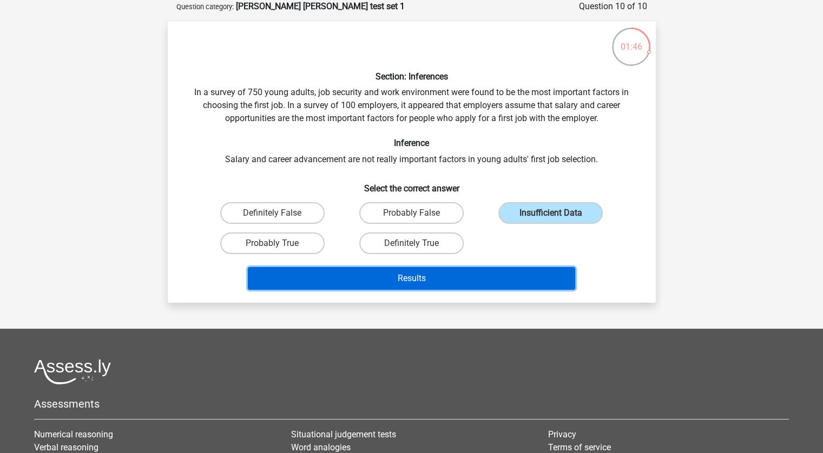
click at [515, 282] on button "Results" at bounding box center [411, 278] width 327 height 23
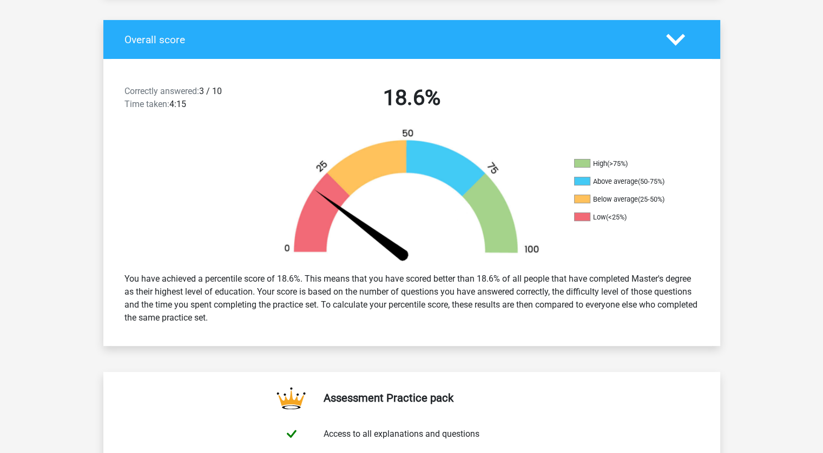
scroll to position [216, 0]
